Goal: Task Accomplishment & Management: Manage account settings

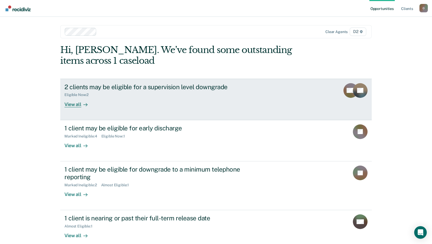
click at [87, 89] on div "2 clients may be eligible for a supervision level downgrade" at bounding box center [156, 87] width 184 height 8
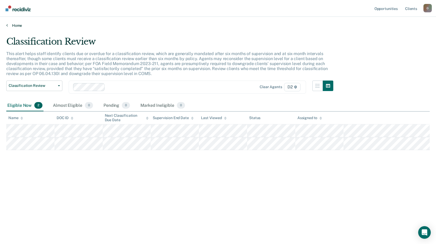
click at [17, 26] on link "Home" at bounding box center [218, 25] width 424 height 5
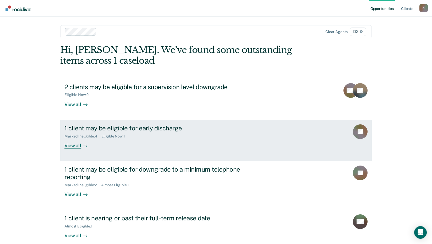
click at [107, 135] on div "Eligible Now : 1" at bounding box center [115, 136] width 28 height 4
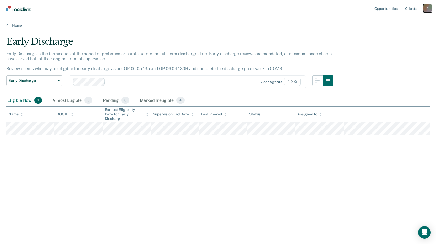
click at [427, 9] on div "O" at bounding box center [428, 8] width 8 height 8
click at [393, 35] on link "Log Out" at bounding box center [407, 34] width 42 height 4
